Goal: Check status: Check status

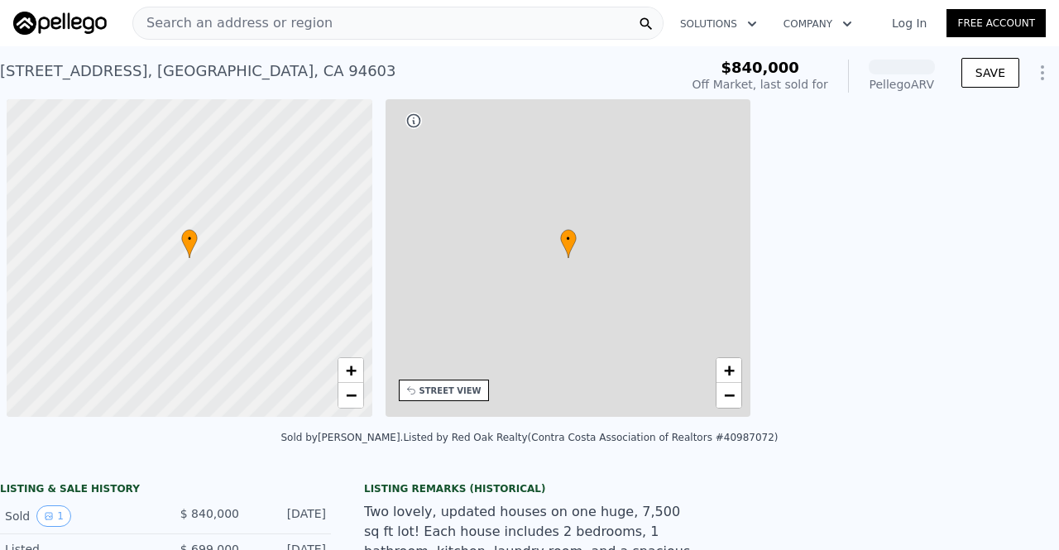
scroll to position [0, 7]
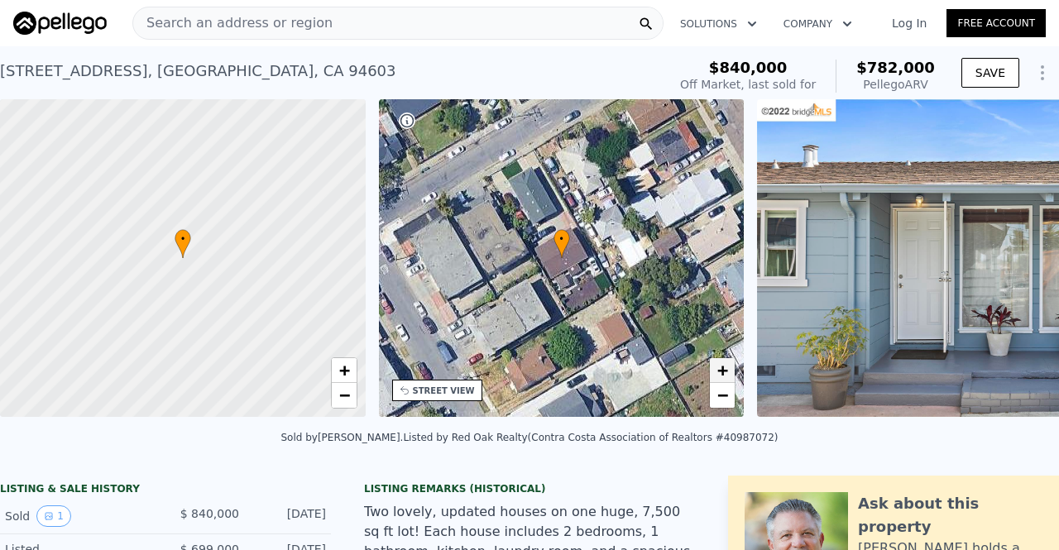
click at [724, 375] on span "+" at bounding box center [723, 370] width 11 height 21
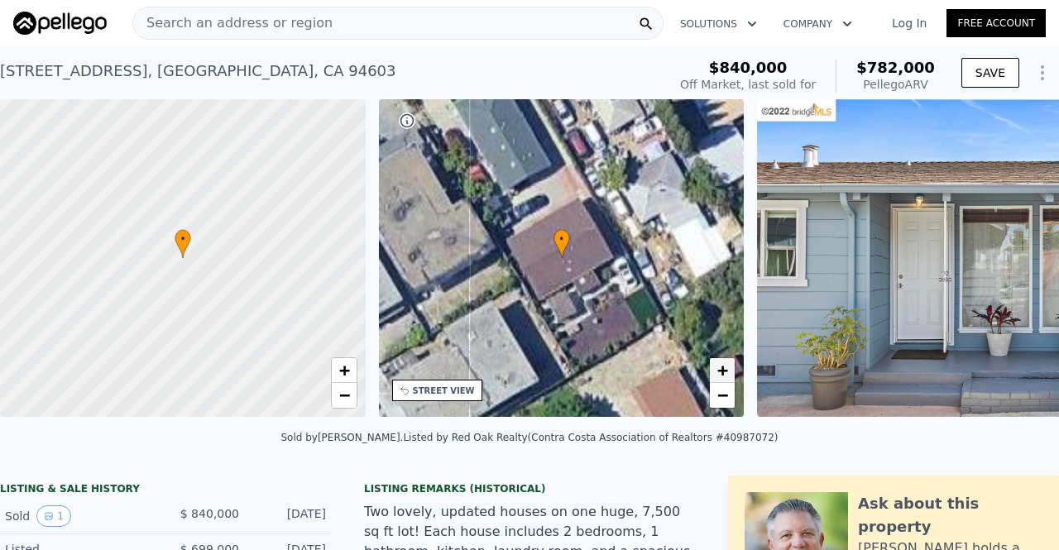
click at [724, 375] on span "+" at bounding box center [723, 370] width 11 height 21
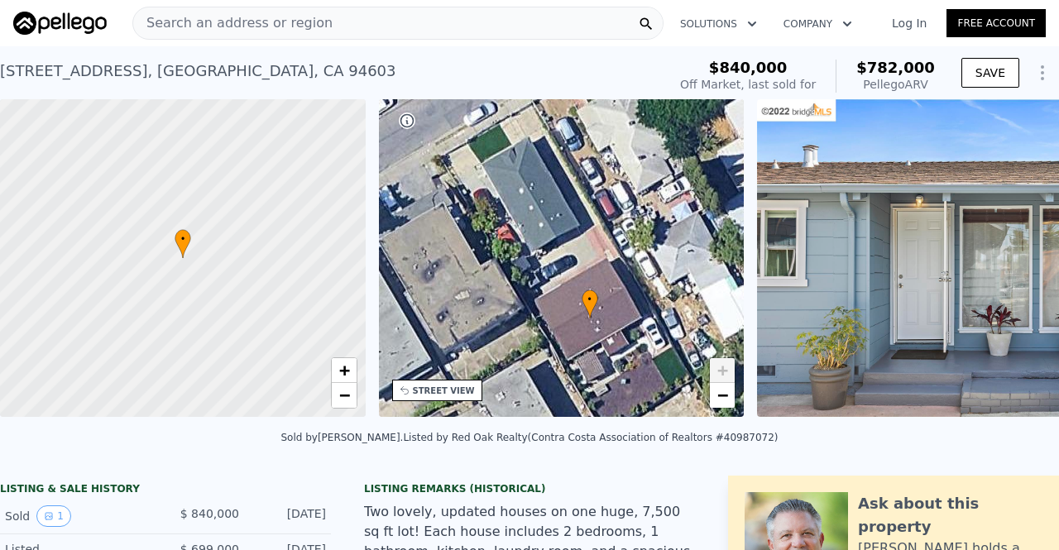
drag, startPoint x: 665, startPoint y: 247, endPoint x: 694, endPoint y: 308, distance: 66.6
click at [694, 308] on div "• + −" at bounding box center [562, 258] width 366 height 318
click at [912, 27] on link "Log In" at bounding box center [909, 23] width 74 height 17
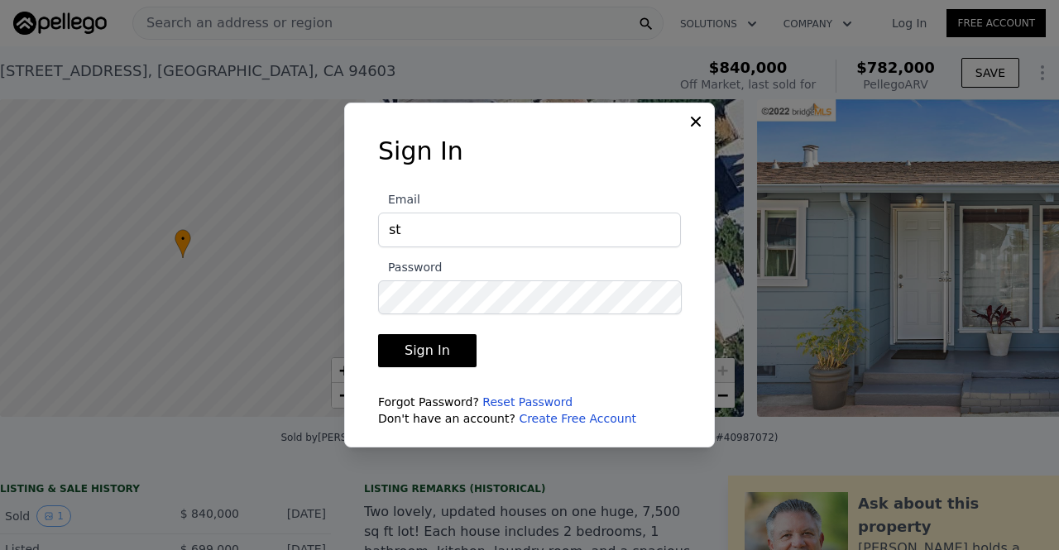
type input "[PERSON_NAME][EMAIL_ADDRESS][DOMAIN_NAME]"
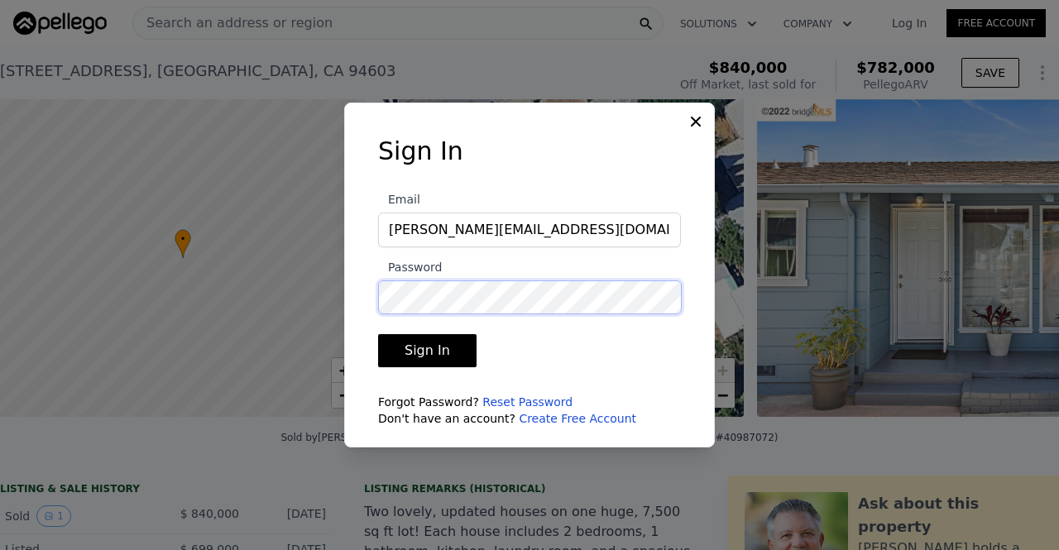
click at [378, 334] on button "Sign In" at bounding box center [427, 350] width 98 height 33
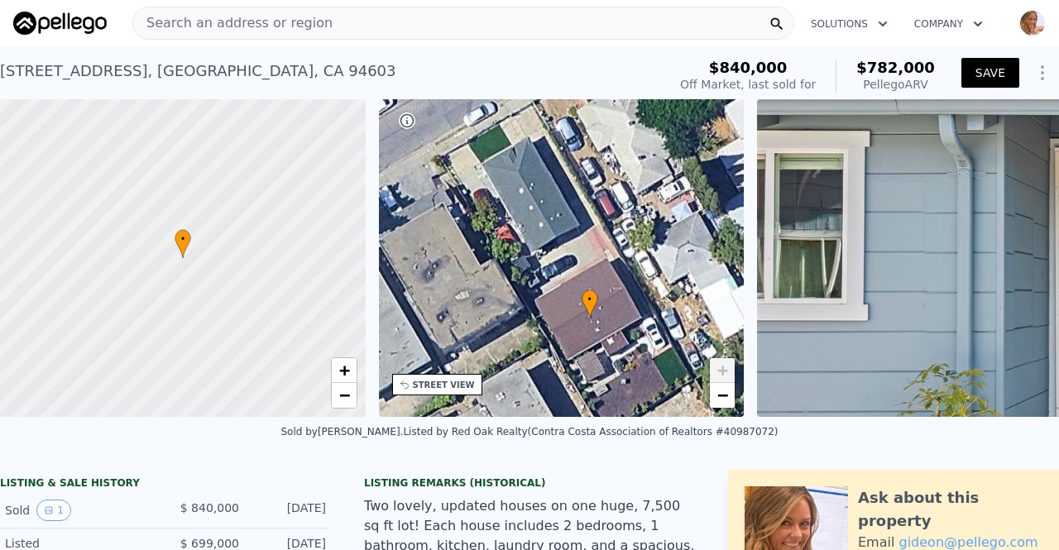
click at [976, 77] on button "SAVE" at bounding box center [991, 73] width 58 height 30
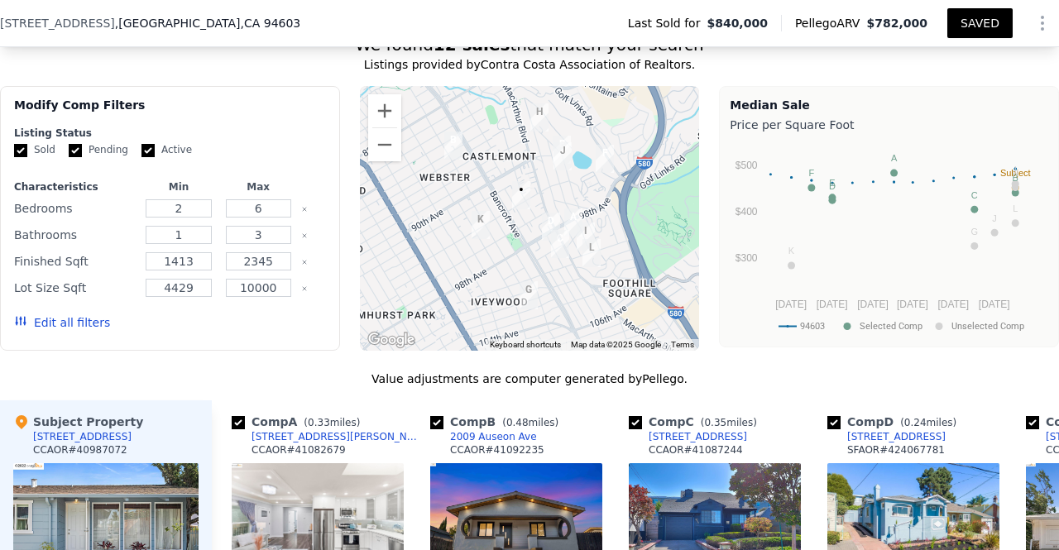
scroll to position [1473, 0]
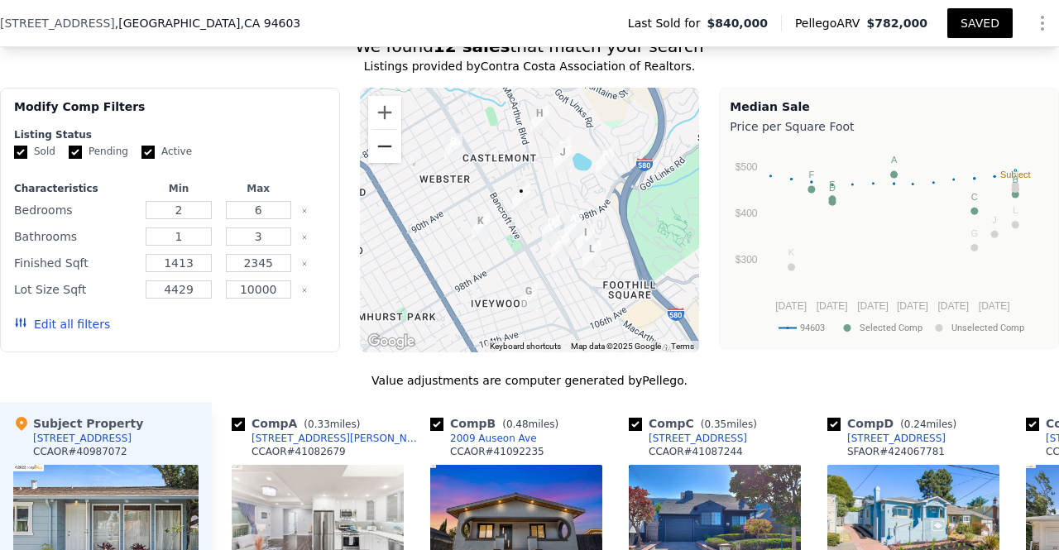
click at [384, 152] on button "Zoom out" at bounding box center [384, 146] width 33 height 33
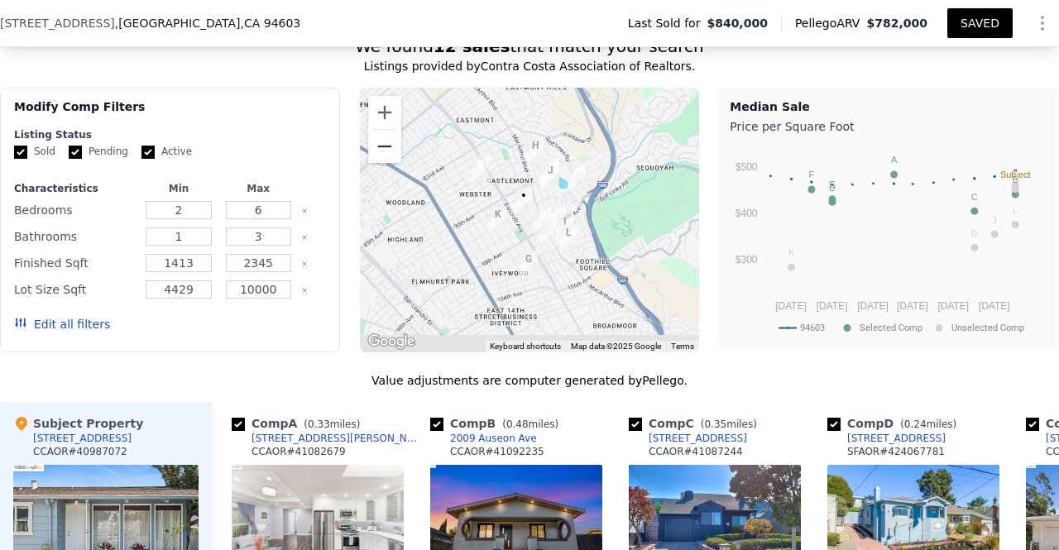
click at [384, 152] on button "Zoom out" at bounding box center [384, 146] width 33 height 33
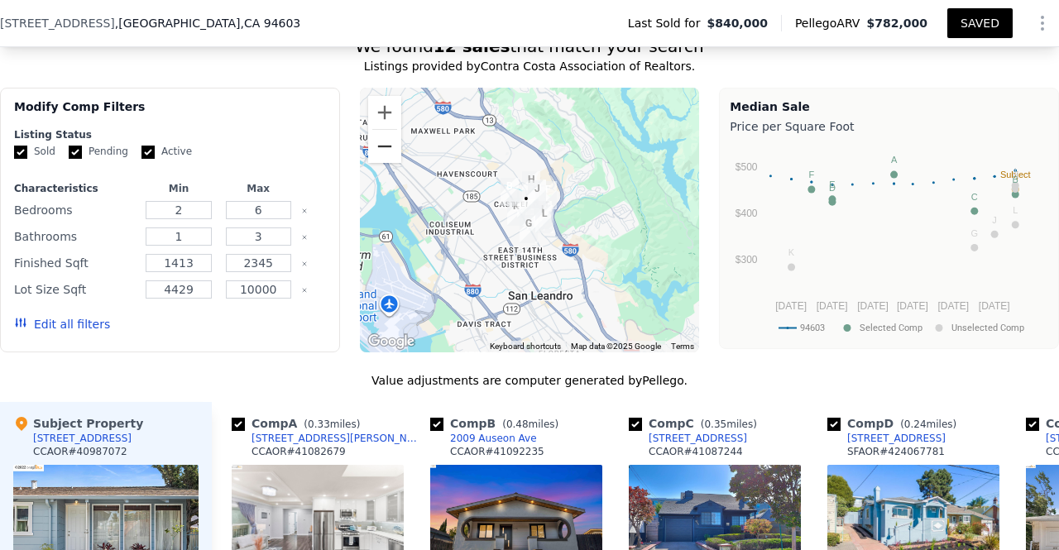
click at [384, 152] on button "Zoom out" at bounding box center [384, 146] width 33 height 33
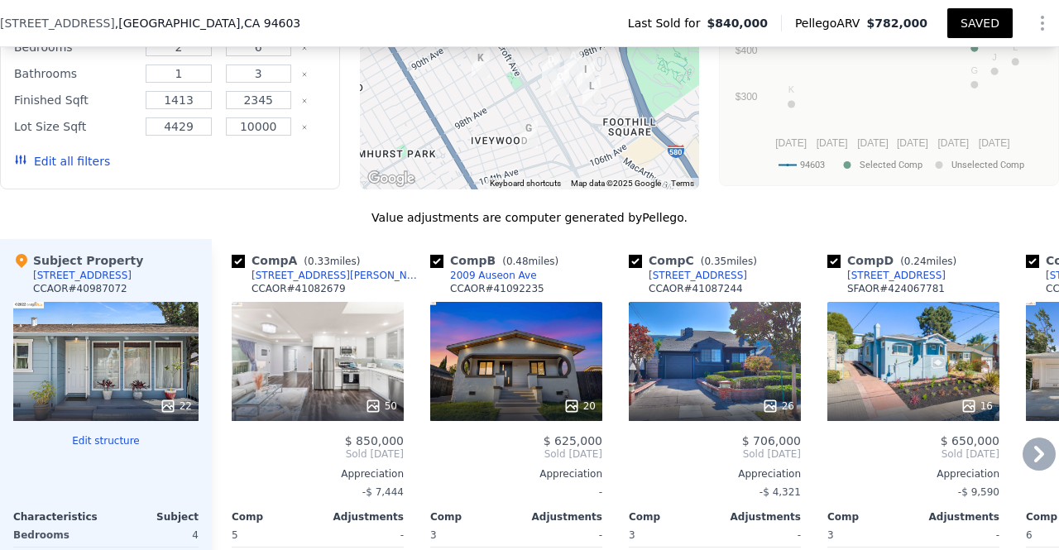
scroll to position [1639, 0]
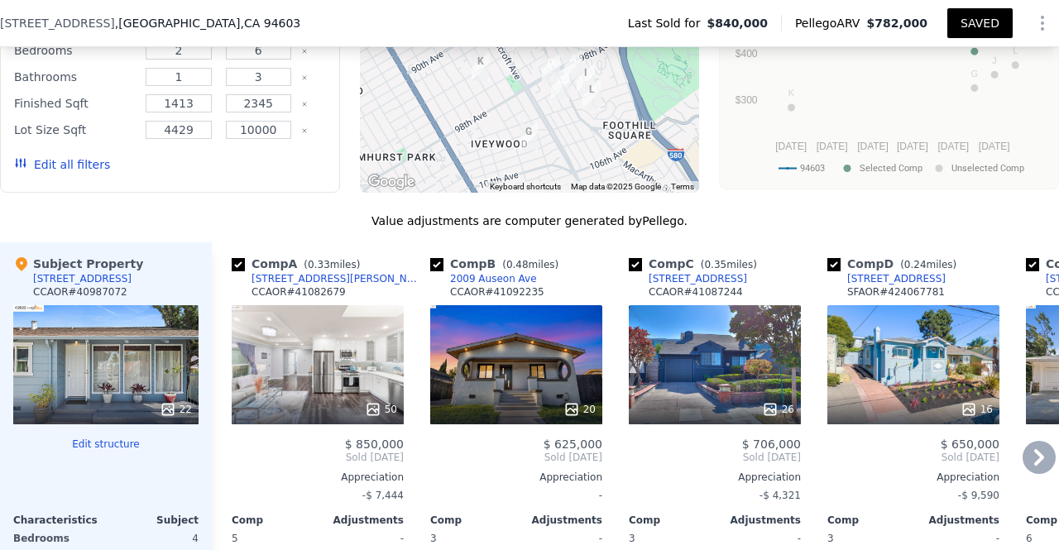
click at [439, 271] on input "checkbox" at bounding box center [436, 264] width 13 height 13
checkbox input "false"
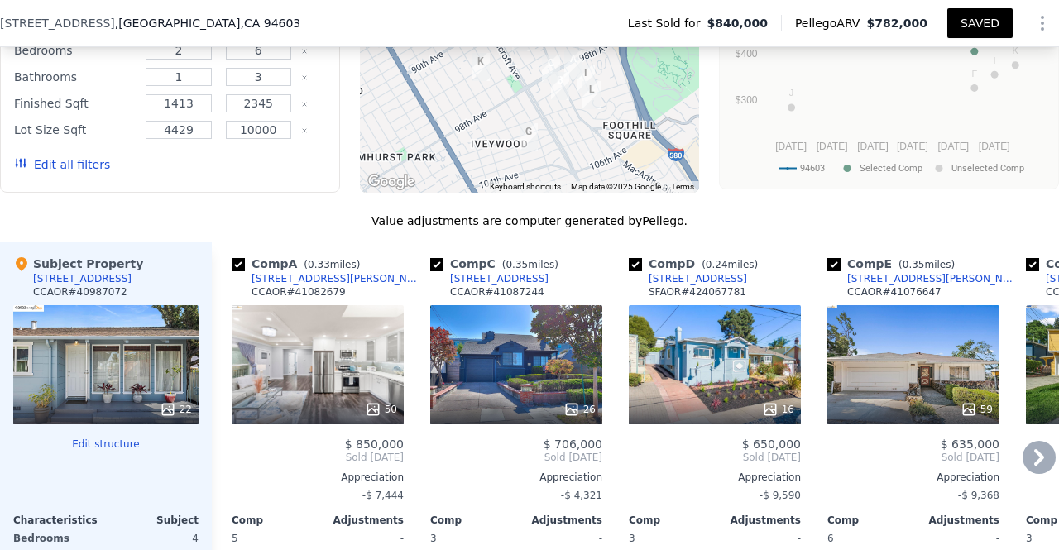
click at [631, 269] on input "checkbox" at bounding box center [635, 264] width 13 height 13
checkbox input "false"
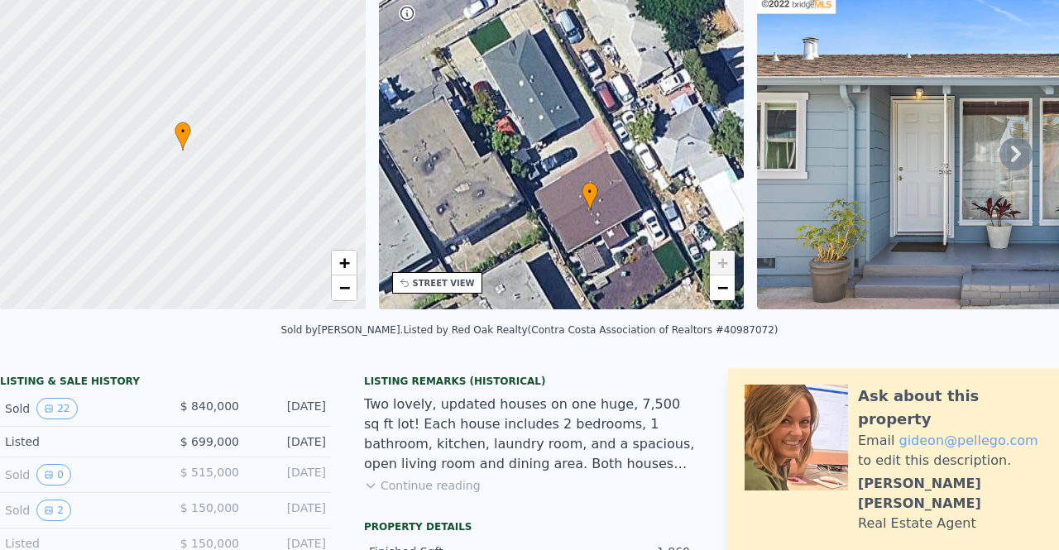
scroll to position [50, 0]
